Goal: Register for event/course

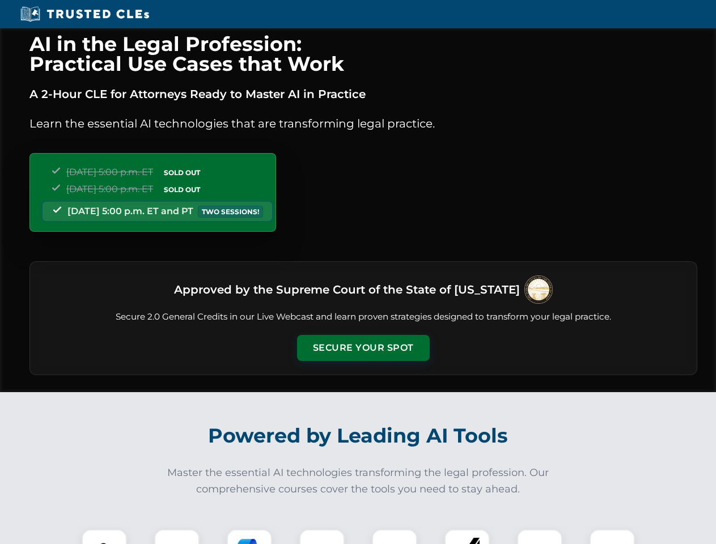
click at [363, 348] on button "Secure Your Spot" at bounding box center [363, 348] width 133 height 26
click at [104, 536] on img at bounding box center [104, 551] width 33 height 33
